Goal: Use online tool/utility: Utilize a website feature to perform a specific function

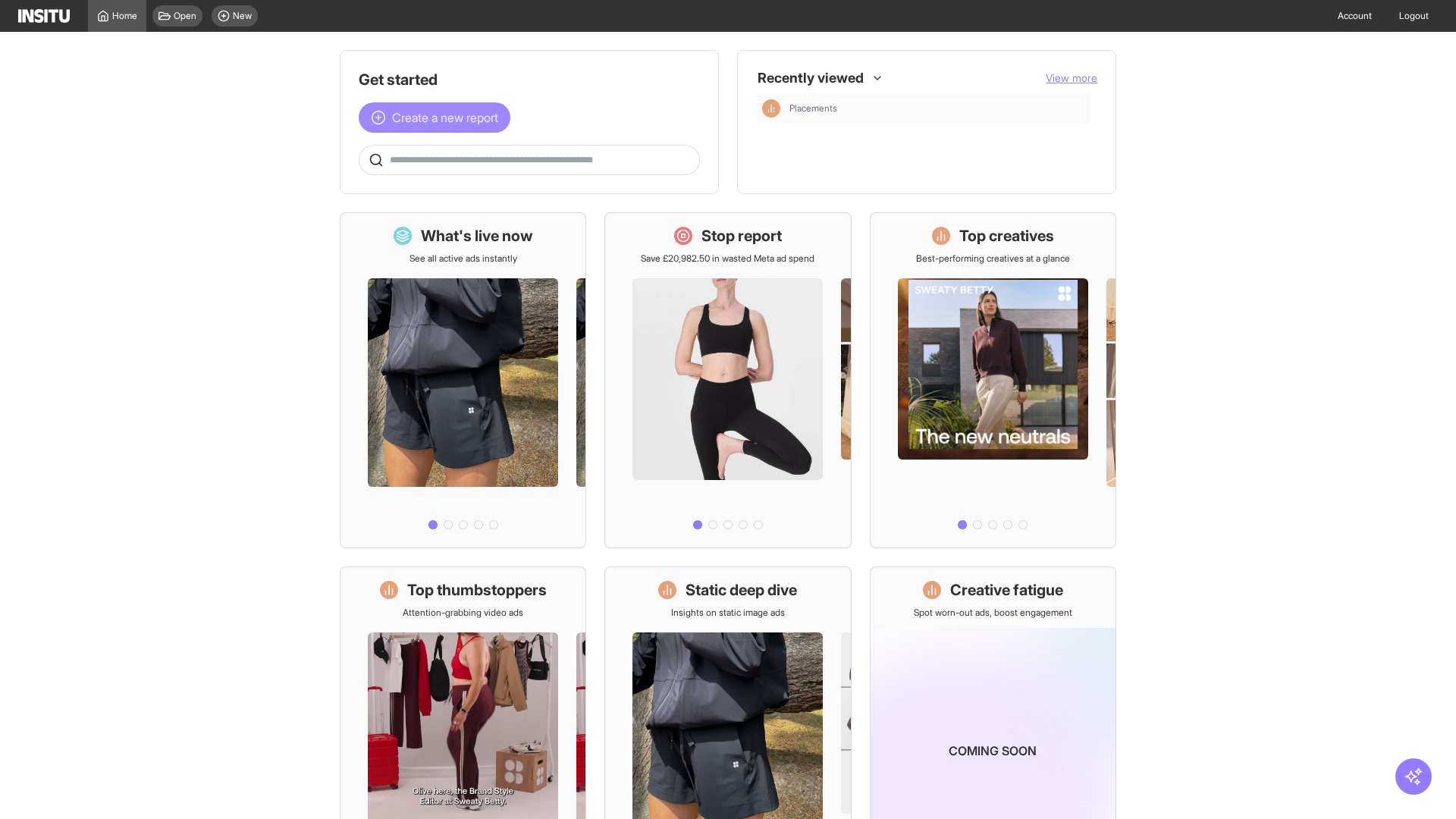
click at [439, 118] on span "Create a new report" at bounding box center [445, 118] width 106 height 18
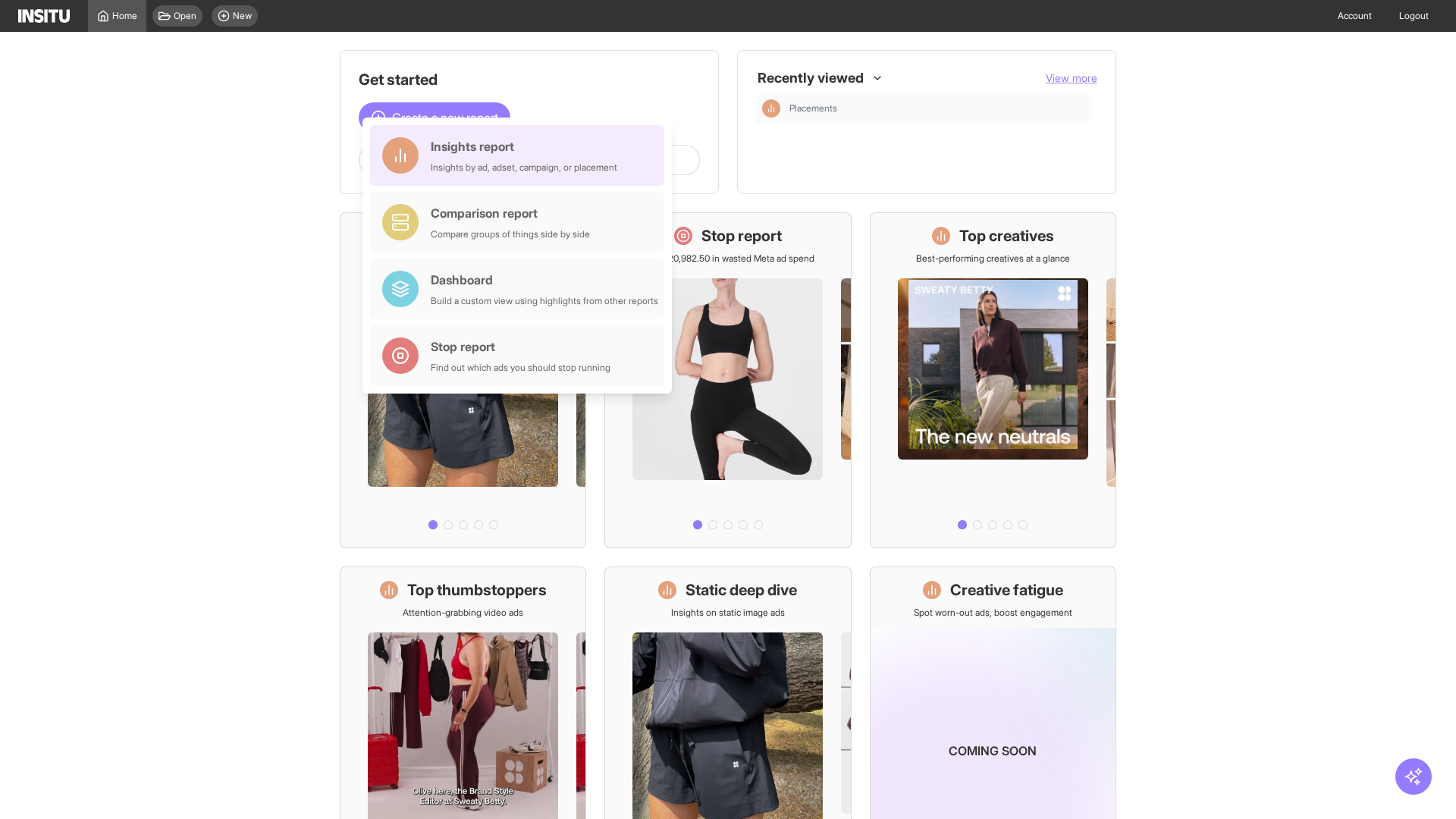
click at [520, 156] on div "Insights report Insights by ad, adset, campaign, or placement" at bounding box center [524, 156] width 187 height 36
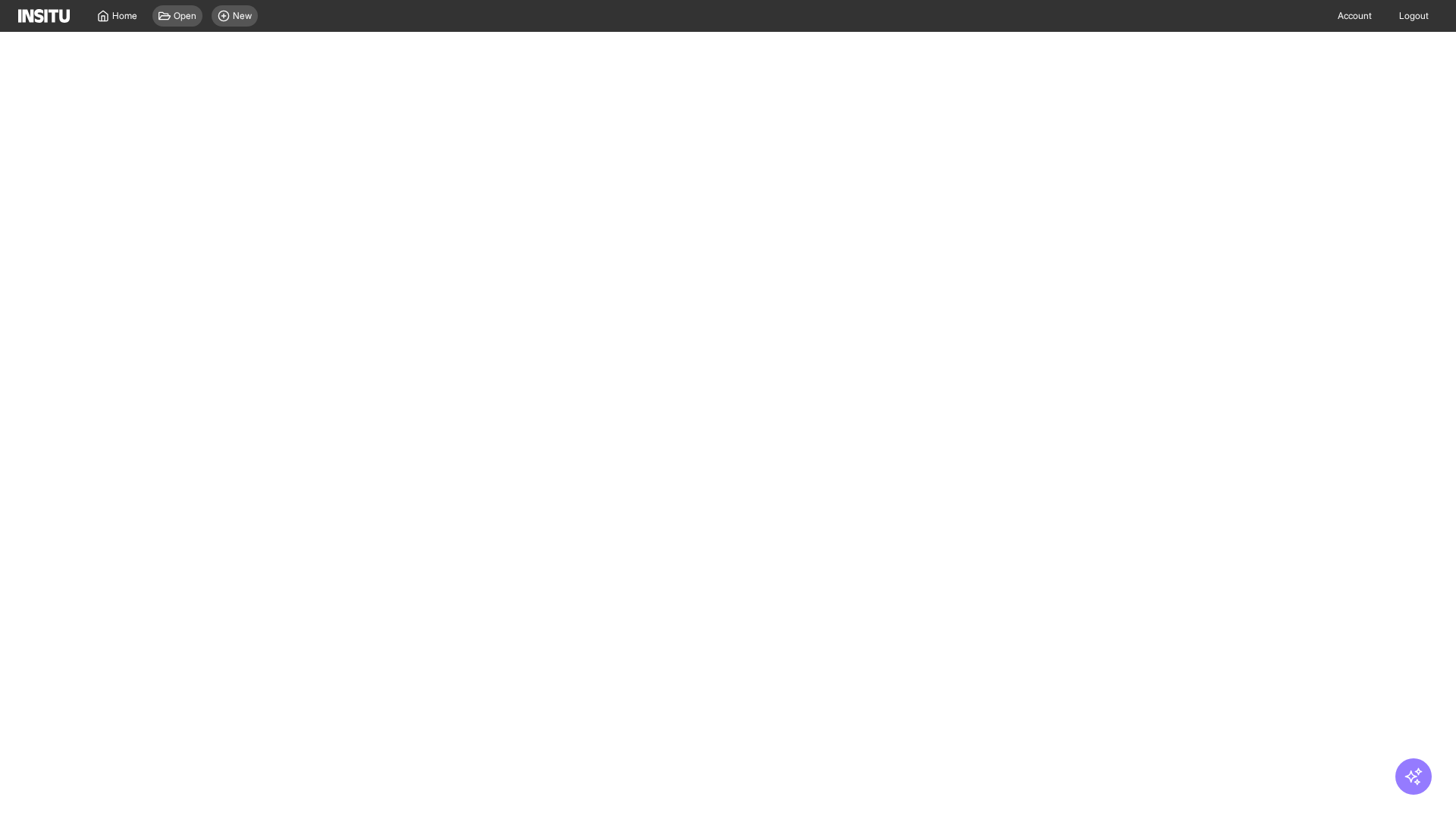
select select "**"
